Goal: Task Accomplishment & Management: Use online tool/utility

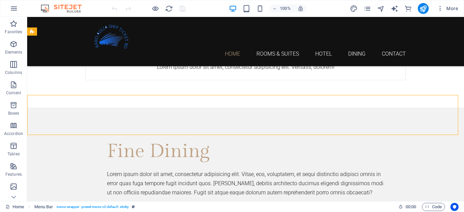
scroll to position [1616, 0]
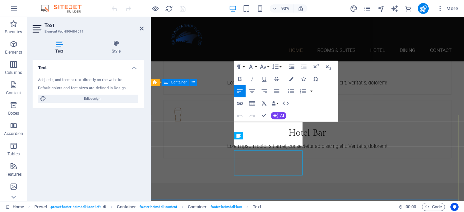
scroll to position [1664, 0]
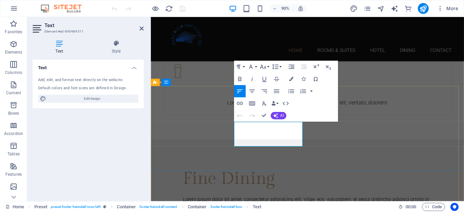
drag, startPoint x: 244, startPoint y: 148, endPoint x: 300, endPoint y: 148, distance: 56.4
drag, startPoint x: 244, startPoint y: 146, endPoint x: 314, endPoint y: 153, distance: 69.9
click at [255, 68] on button "Font Family" at bounding box center [252, 66] width 12 height 12
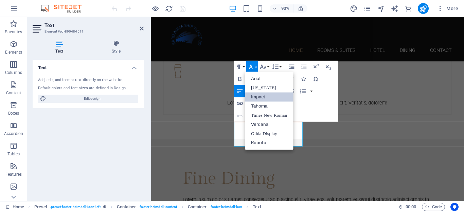
scroll to position [0, 0]
click at [272, 143] on link "Roboto" at bounding box center [269, 142] width 48 height 9
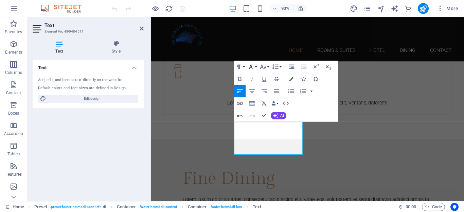
click at [254, 67] on icon "button" at bounding box center [250, 66] width 7 height 7
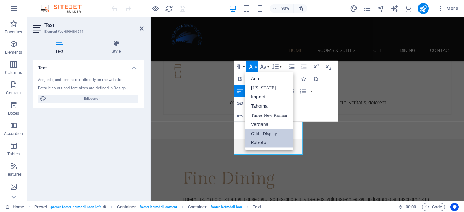
click at [261, 132] on link "Gilda Display" at bounding box center [269, 133] width 48 height 9
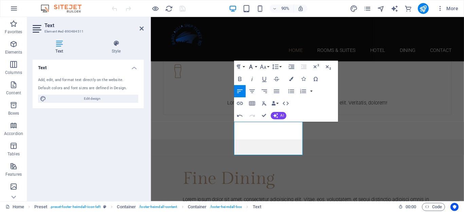
click at [255, 68] on button "Font Family" at bounding box center [252, 66] width 12 height 12
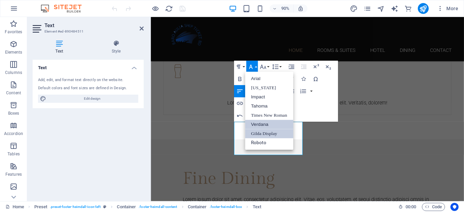
click at [256, 123] on link "Verdana" at bounding box center [269, 124] width 48 height 9
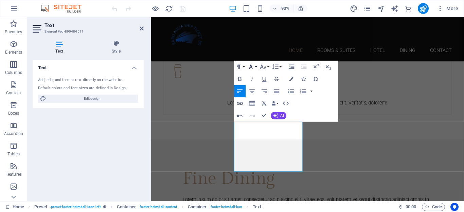
click at [256, 67] on button "Font Family" at bounding box center [252, 66] width 12 height 12
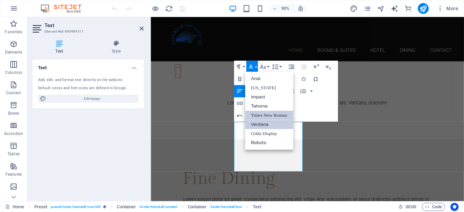
click at [259, 113] on link "Times New Roman" at bounding box center [269, 115] width 48 height 9
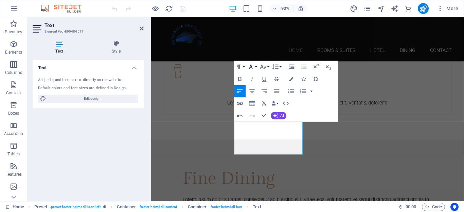
click at [256, 69] on button "Font Family" at bounding box center [252, 66] width 12 height 12
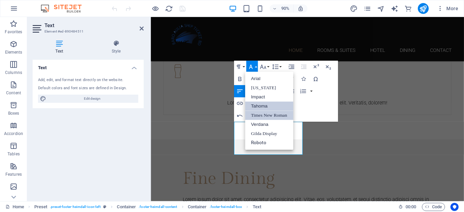
click at [257, 104] on link "Tahoma" at bounding box center [269, 106] width 48 height 9
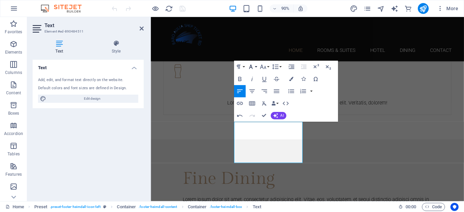
click at [255, 68] on button "Font Family" at bounding box center [252, 66] width 12 height 12
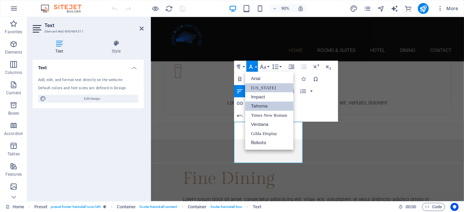
click at [262, 87] on link "[US_STATE]" at bounding box center [269, 87] width 48 height 9
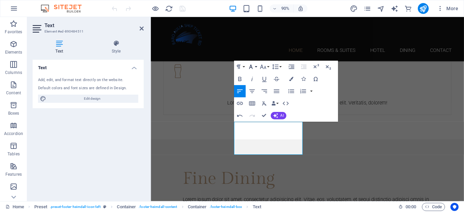
click at [254, 68] on icon "button" at bounding box center [250, 66] width 7 height 7
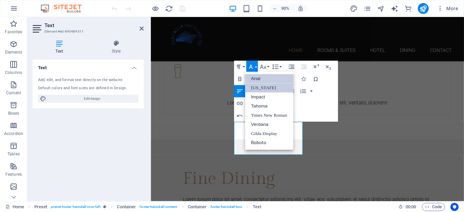
click at [262, 80] on link "Arial" at bounding box center [269, 78] width 48 height 9
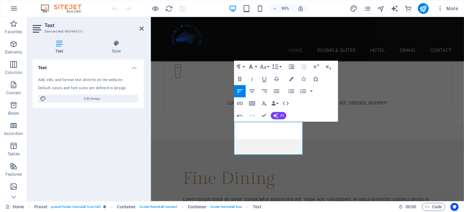
click at [256, 68] on button "Font Family" at bounding box center [252, 66] width 12 height 12
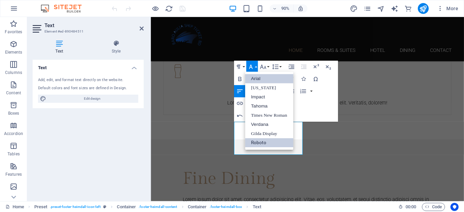
click at [255, 142] on link "Roboto" at bounding box center [269, 142] width 48 height 9
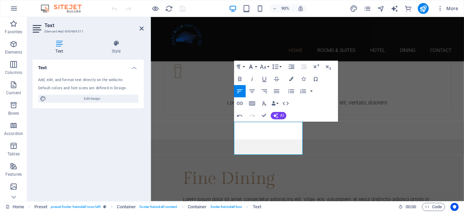
click at [255, 67] on button "Font Family" at bounding box center [252, 66] width 12 height 12
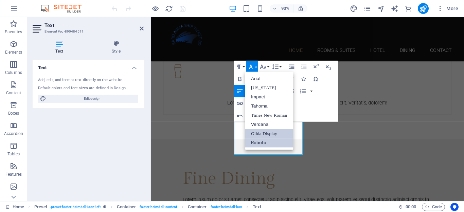
click at [255, 132] on link "Gilda Display" at bounding box center [269, 133] width 48 height 9
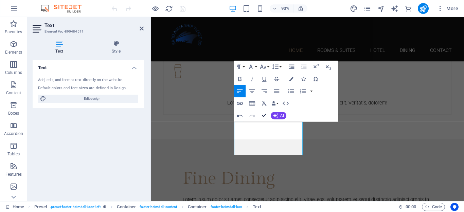
drag, startPoint x: 262, startPoint y: 117, endPoint x: 235, endPoint y: 101, distance: 31.7
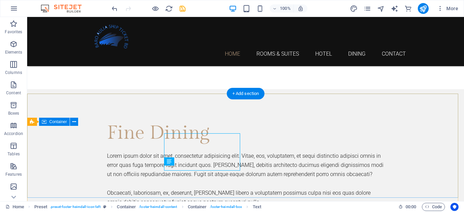
scroll to position [1584, 0]
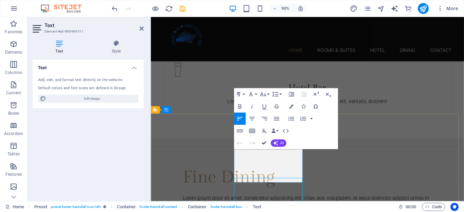
scroll to position [1634, 0]
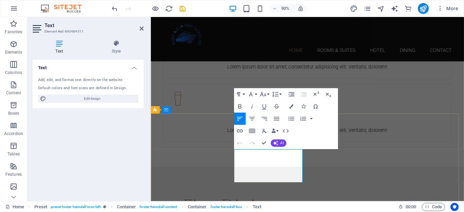
drag, startPoint x: 245, startPoint y: 178, endPoint x: 307, endPoint y: 182, distance: 61.9
click at [255, 95] on button "Font Family" at bounding box center [252, 94] width 12 height 12
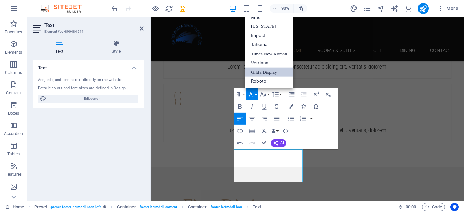
scroll to position [0, 0]
click at [260, 62] on link "Verdana" at bounding box center [269, 62] width 48 height 9
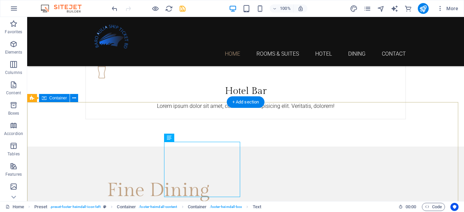
scroll to position [1608, 0]
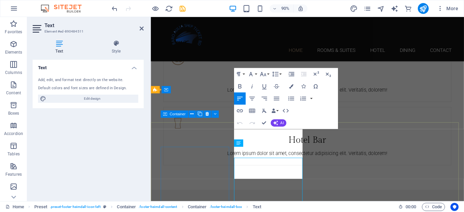
scroll to position [1656, 0]
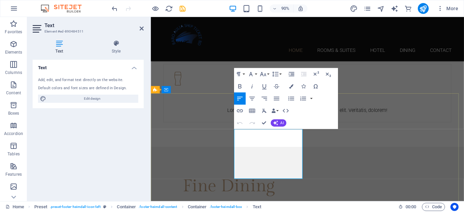
drag, startPoint x: 244, startPoint y: 157, endPoint x: 262, endPoint y: 184, distance: 32.9
click at [253, 75] on icon "button" at bounding box center [250, 73] width 7 height 7
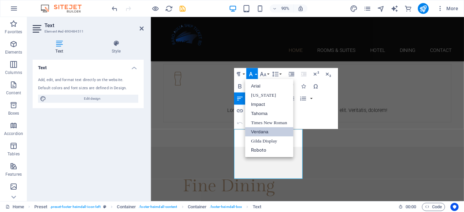
scroll to position [0, 0]
click at [263, 115] on link "Tahoma" at bounding box center [269, 113] width 48 height 9
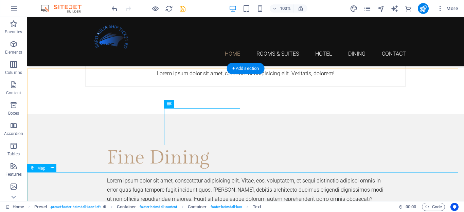
scroll to position [1644, 0]
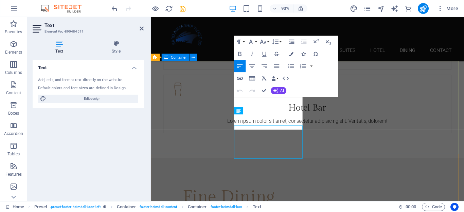
scroll to position [1692, 0]
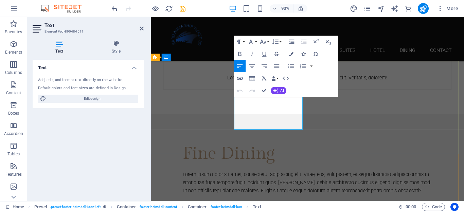
drag, startPoint x: 244, startPoint y: 120, endPoint x: 318, endPoint y: 130, distance: 75.1
click at [252, 54] on icon "button" at bounding box center [251, 54] width 1 height 4
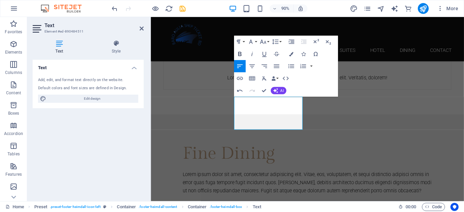
click at [240, 52] on icon "button" at bounding box center [239, 54] width 3 height 4
click at [268, 42] on button "Font Size" at bounding box center [264, 41] width 12 height 12
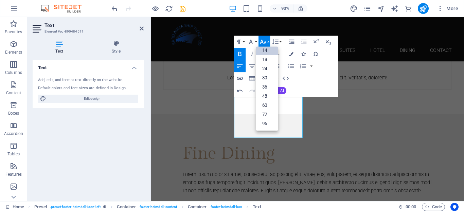
scroll to position [55, 0]
click at [321, 88] on div "Paragraph Format Normal Heading 1 Heading 2 Heading 3 Heading 4 Heading 5 Headi…" at bounding box center [286, 65] width 104 height 61
click at [266, 41] on icon "button" at bounding box center [262, 41] width 7 height 7
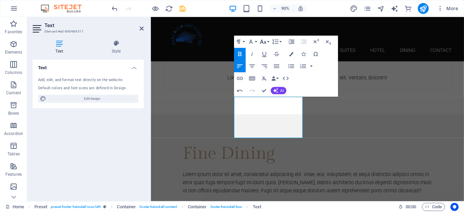
scroll to position [54, 0]
drag, startPoint x: 243, startPoint y: 118, endPoint x: 303, endPoint y: 144, distance: 65.8
click at [241, 52] on icon "button" at bounding box center [239, 54] width 3 height 4
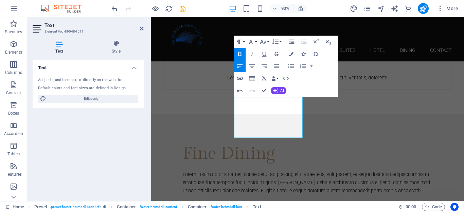
click at [239, 53] on icon "button" at bounding box center [239, 53] width 7 height 7
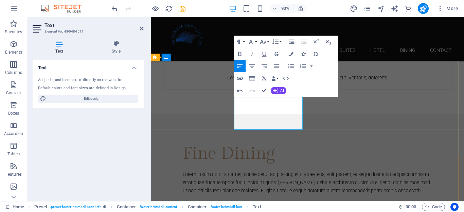
click at [250, 78] on icon "button" at bounding box center [251, 78] width 7 height 7
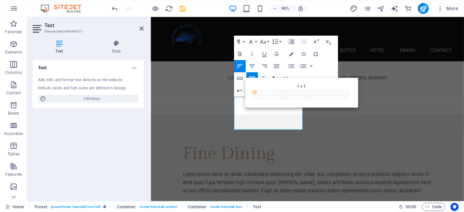
click at [325, 68] on div "Paragraph Format Normal Heading 1 Heading 2 Heading 3 Heading 4 Heading 5 Headi…" at bounding box center [286, 65] width 104 height 61
click at [254, 75] on icon "button" at bounding box center [251, 78] width 7 height 7
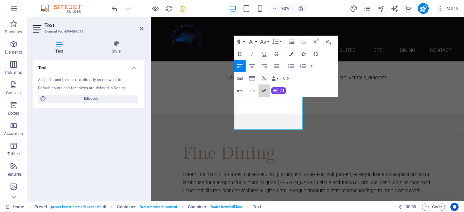
scroll to position [1612, 0]
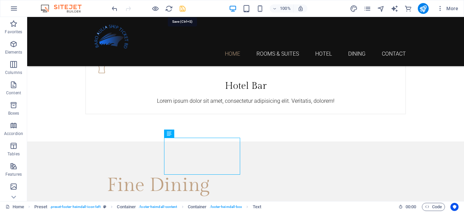
click at [181, 8] on icon "save" at bounding box center [183, 9] width 8 height 8
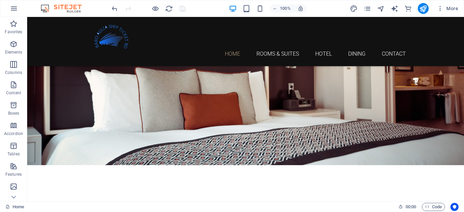
scroll to position [163, 0]
